Goal: Navigation & Orientation: Find specific page/section

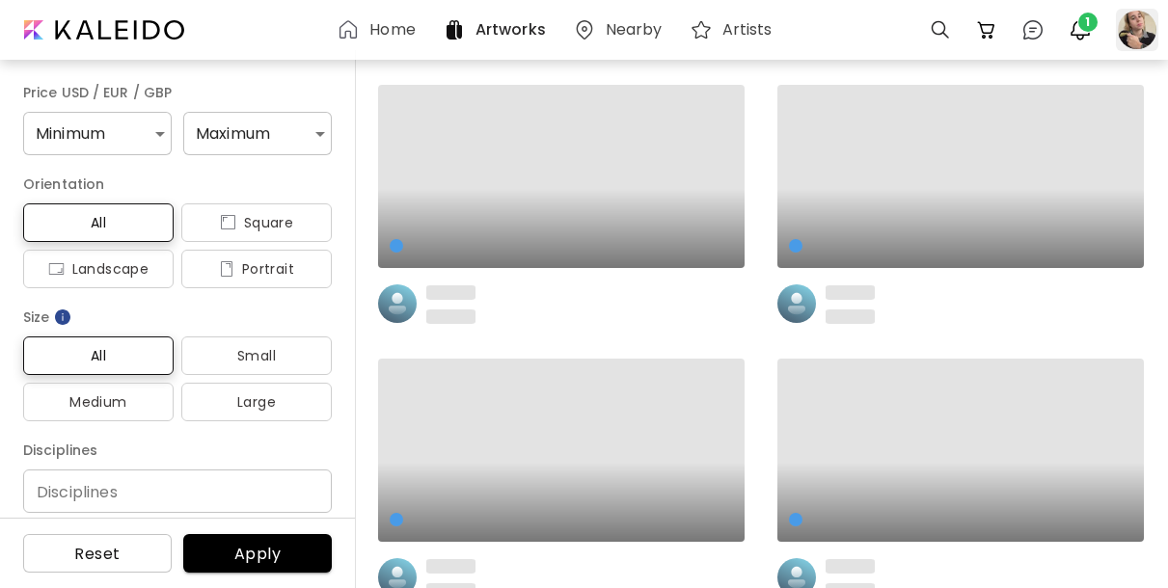
click at [1143, 34] on div at bounding box center [1137, 30] width 42 height 42
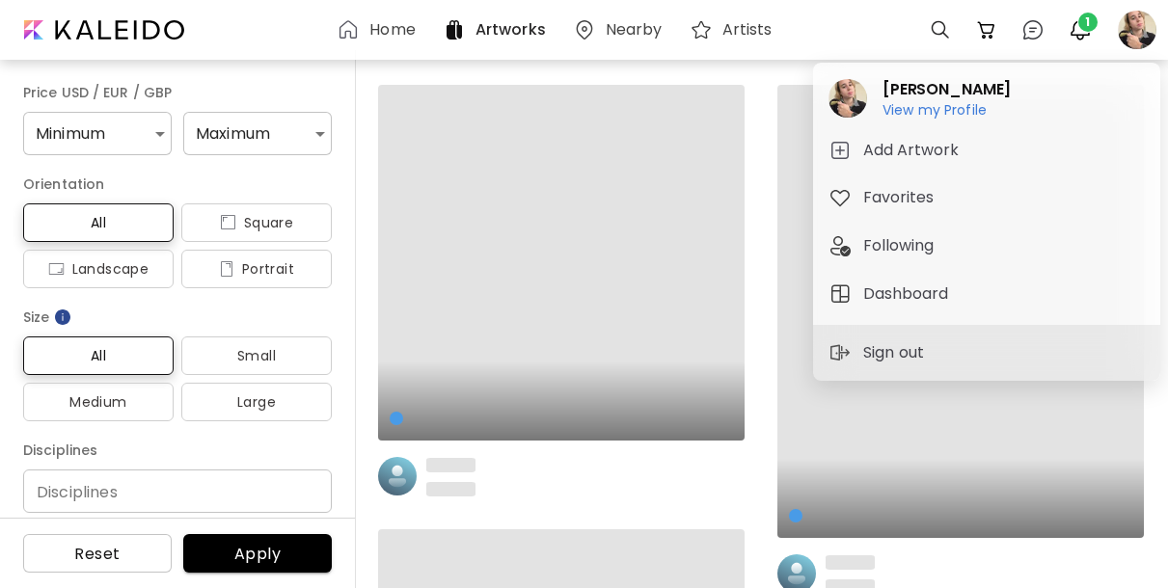
click at [914, 108] on h6 "View my Profile" at bounding box center [947, 109] width 128 height 17
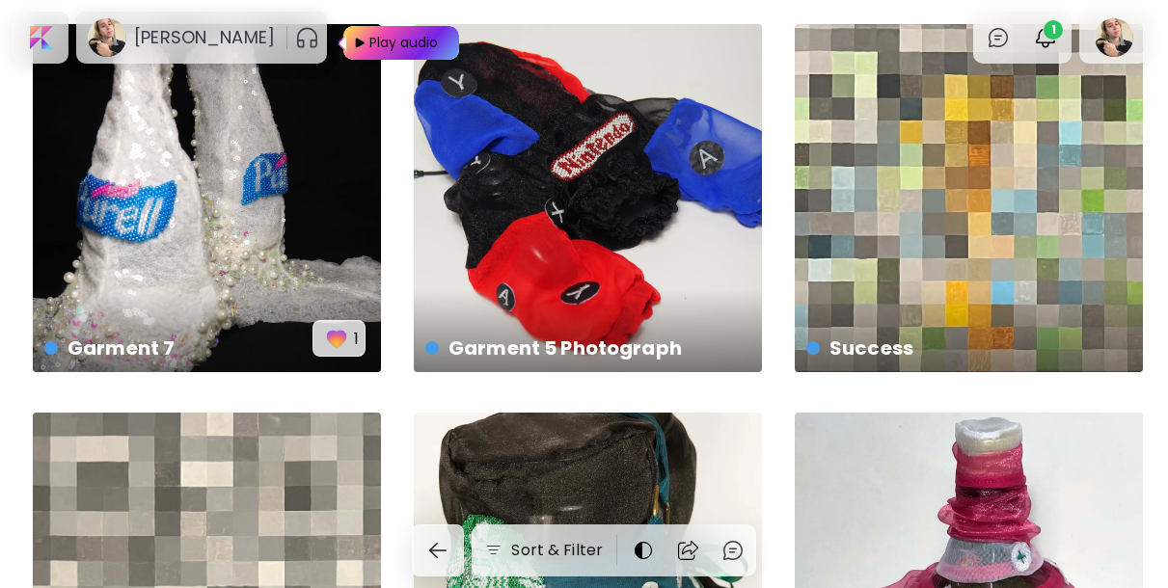
scroll to position [1685, 0]
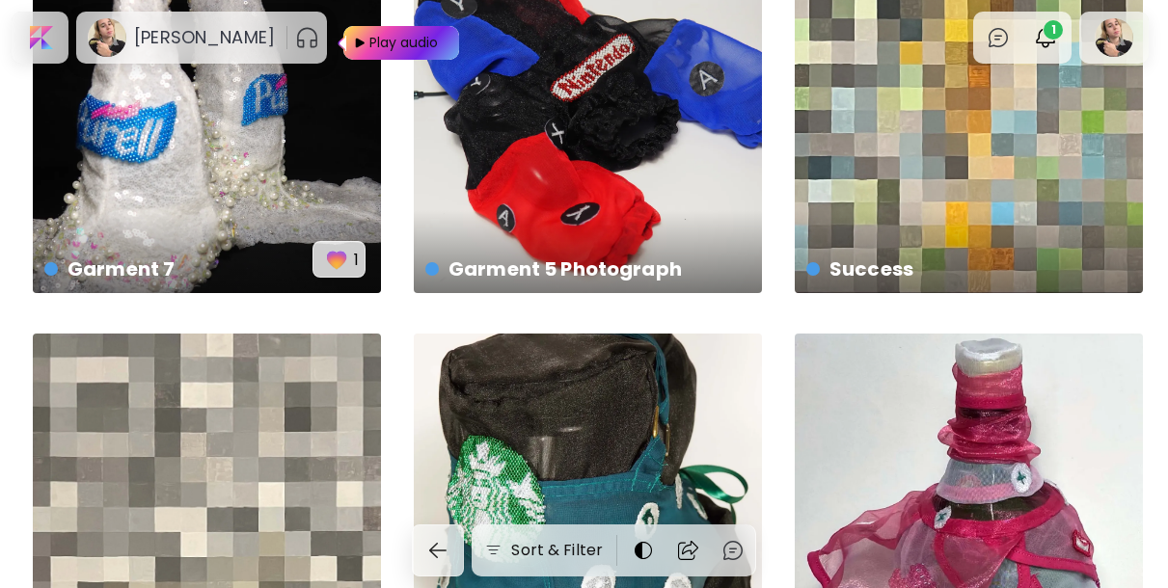
click at [307, 431] on div "Watching 20 x 20 in" at bounding box center [207, 508] width 348 height 348
